Goal: Navigation & Orientation: Find specific page/section

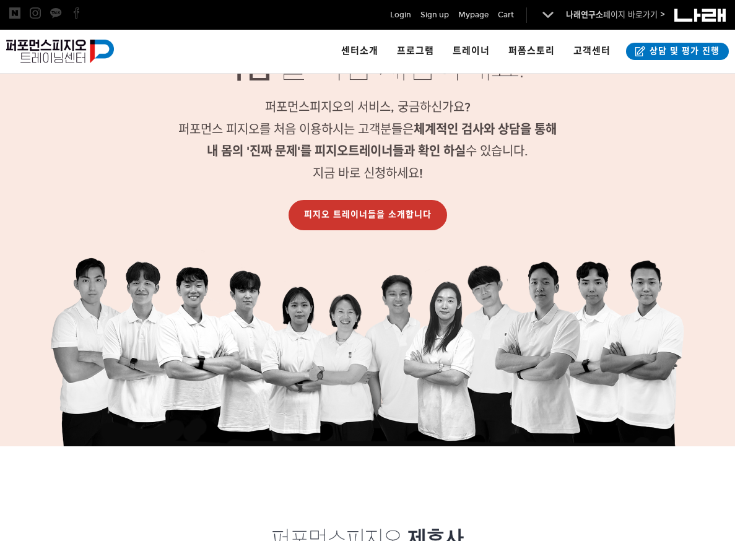
scroll to position [1312, 0]
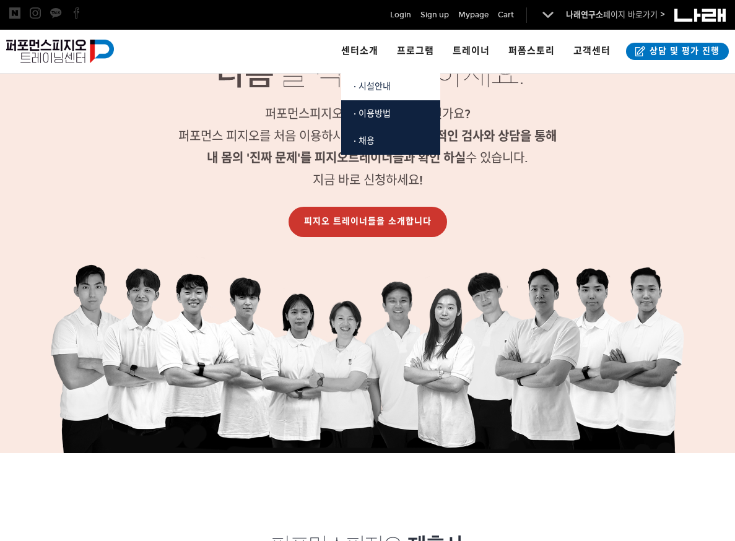
click at [369, 83] on span "· 시설안내" at bounding box center [371, 86] width 37 height 11
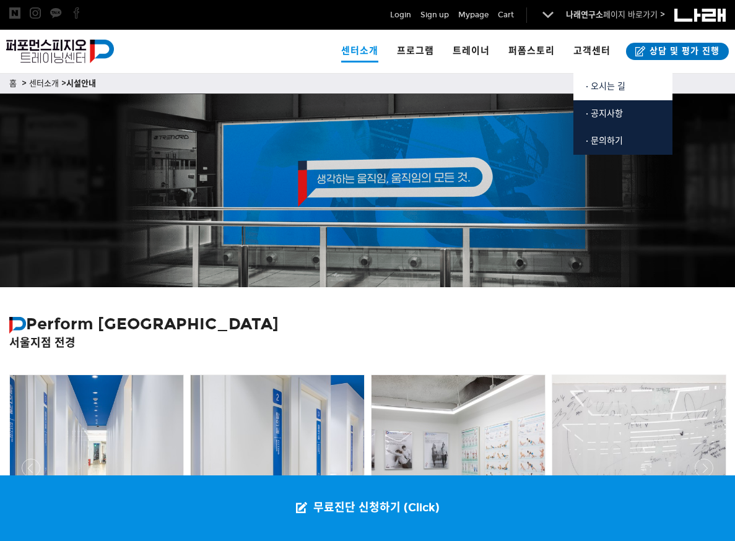
click at [615, 82] on span "· 오시는 길" at bounding box center [606, 86] width 40 height 11
